Goal: Task Accomplishment & Management: Use online tool/utility

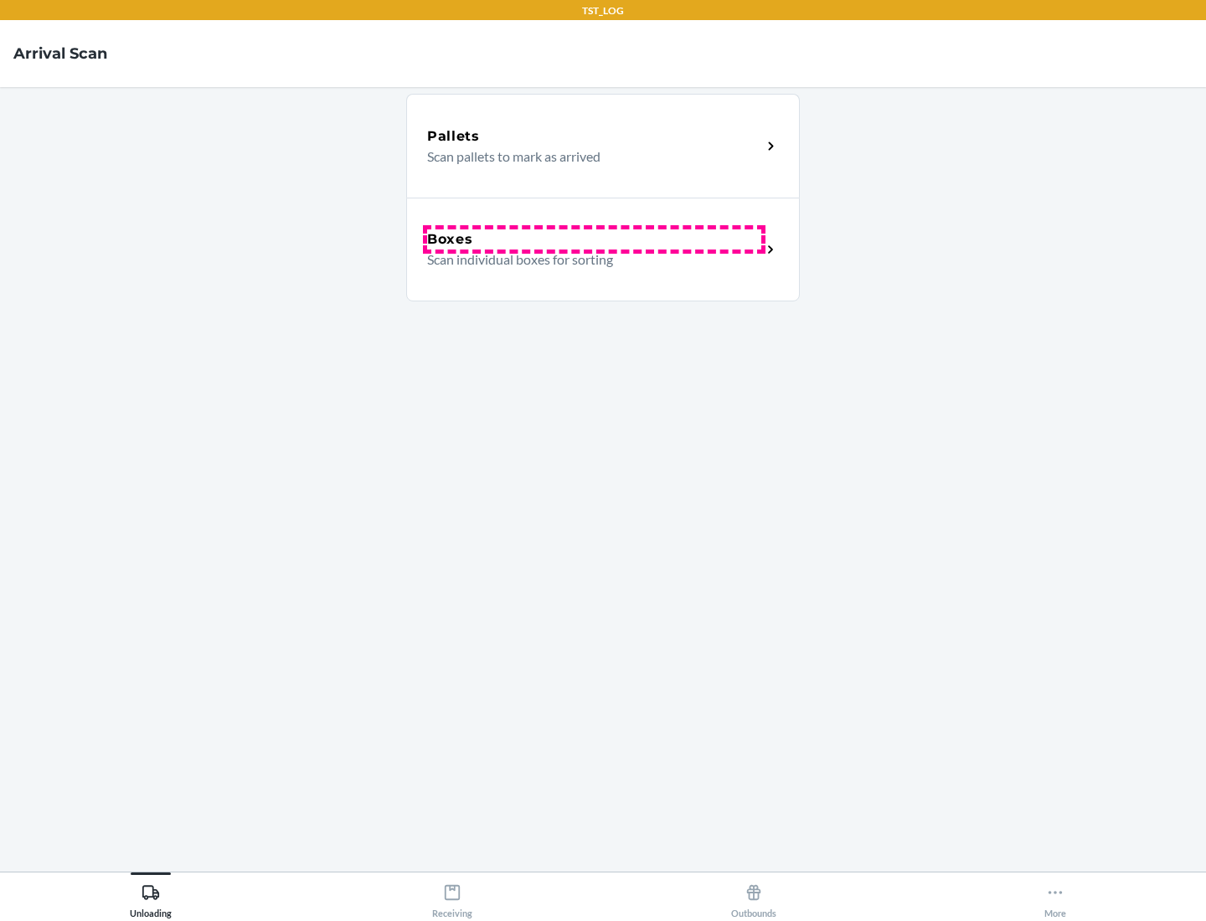
click at [594, 240] on div "Boxes" at bounding box center [594, 239] width 334 height 20
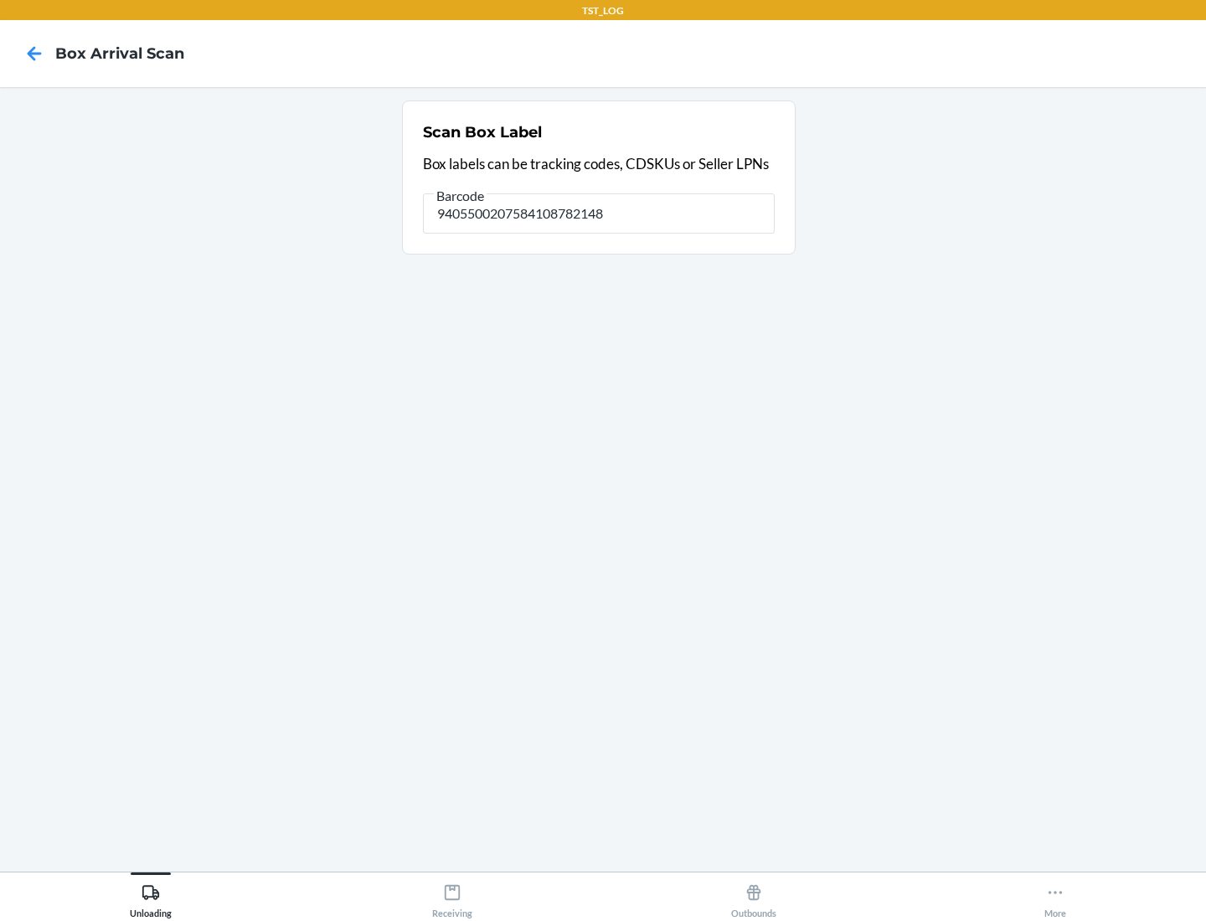
type input "9405500207584108782148"
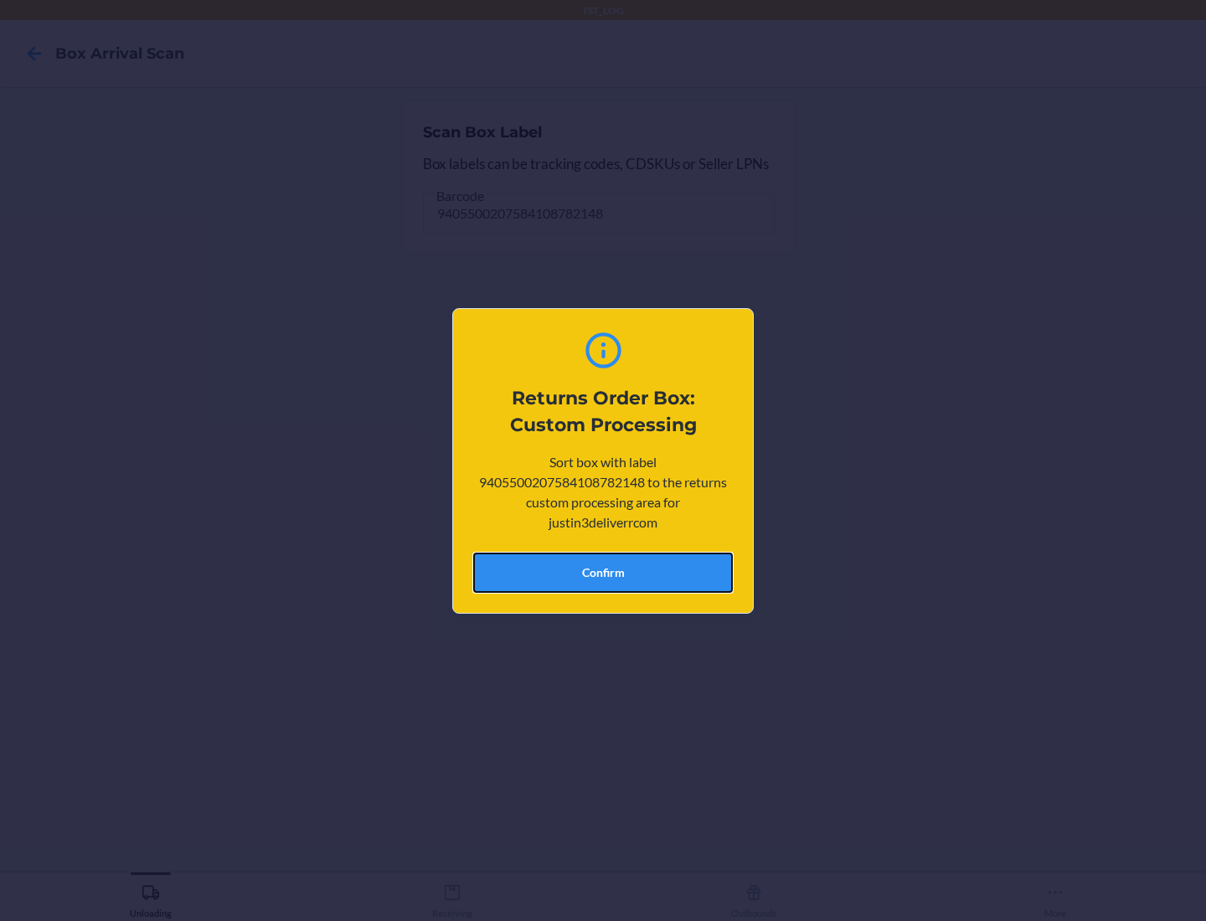
click at [603, 572] on button "Confirm" at bounding box center [603, 573] width 260 height 40
